Goal: Find specific page/section: Find specific page/section

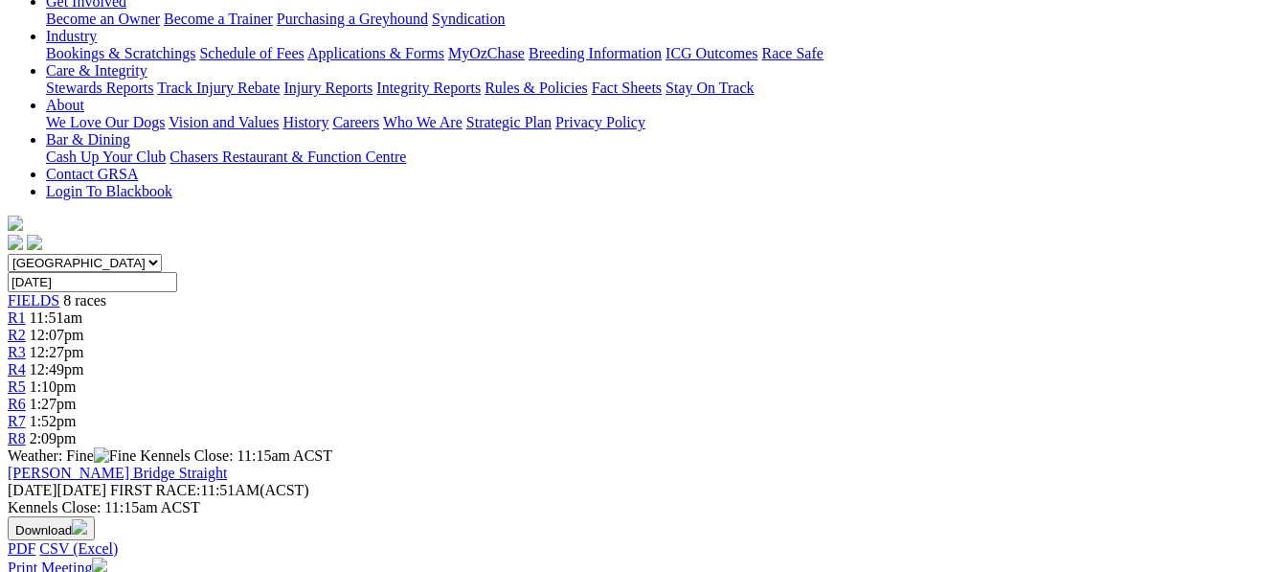
scroll to position [421, 0]
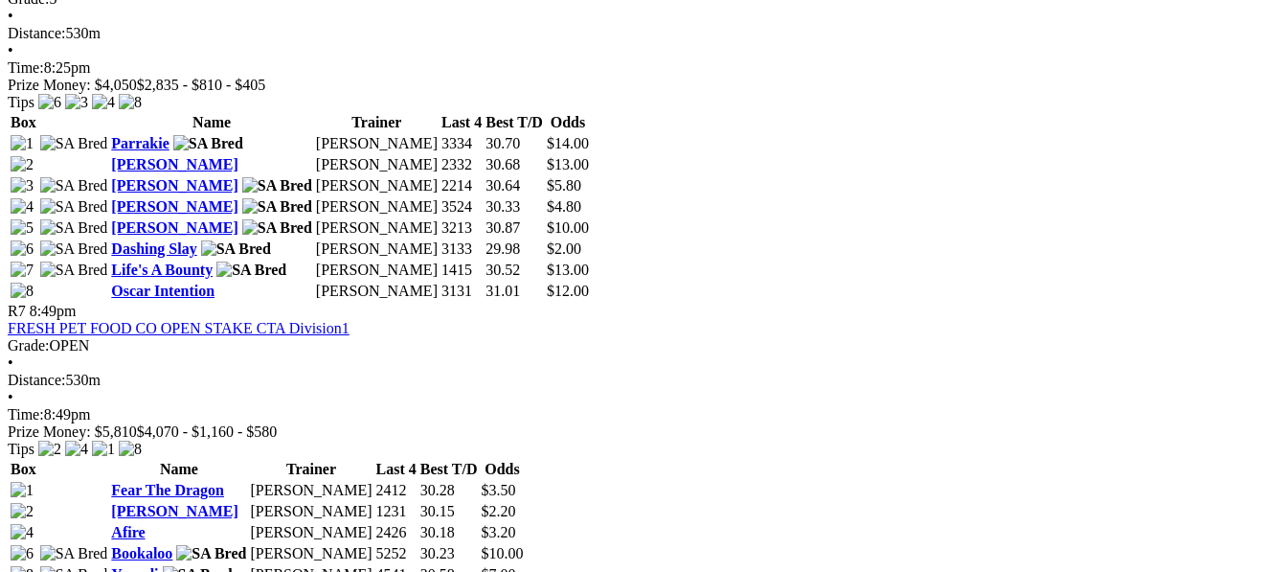
scroll to position [2858, 0]
